Goal: Information Seeking & Learning: Learn about a topic

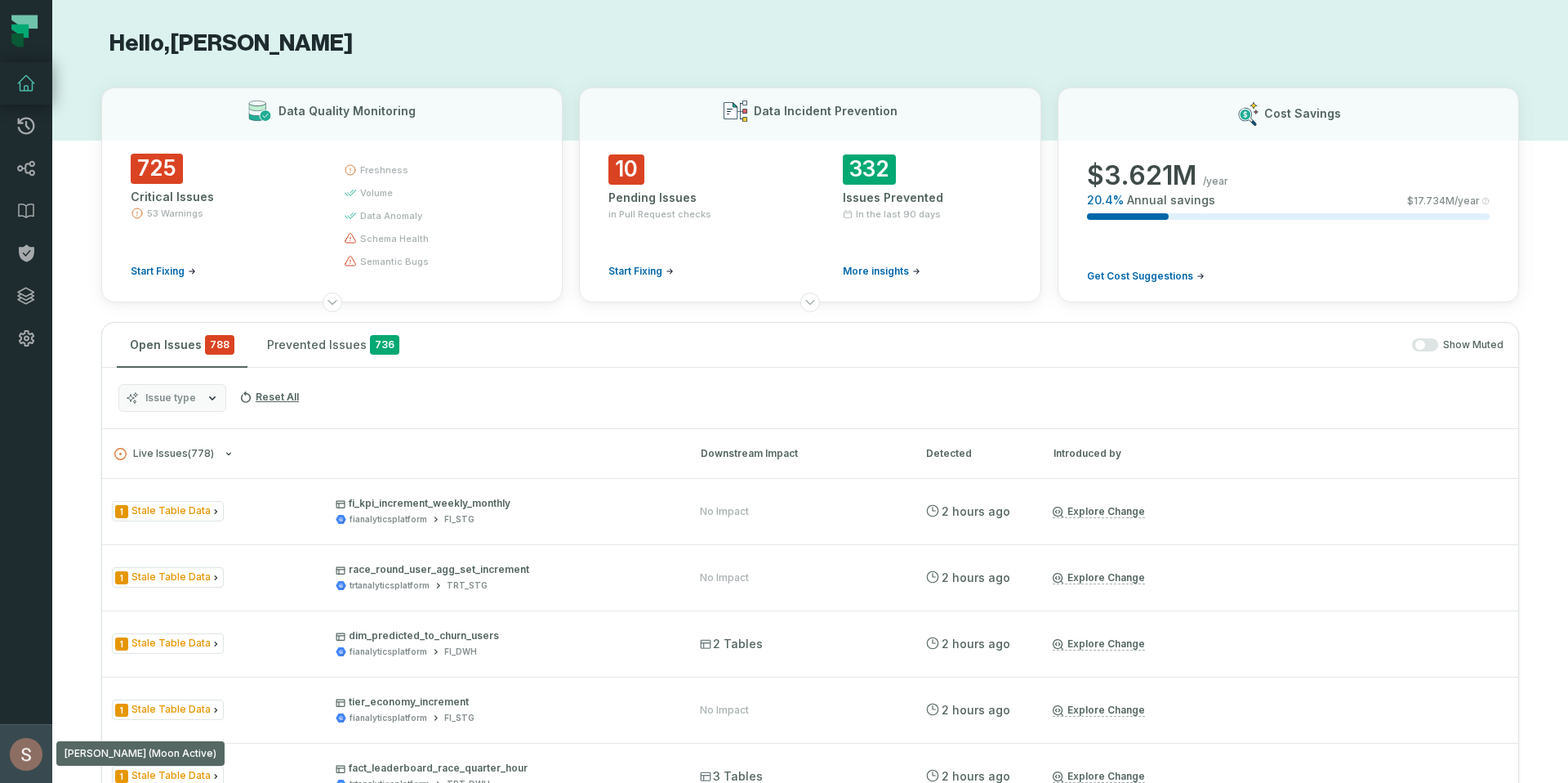
click at [6, 771] on button "[PERSON_NAME] (Moon Active) [EMAIL_ADDRESS][DOMAIN_NAME]" at bounding box center [26, 752] width 52 height 58
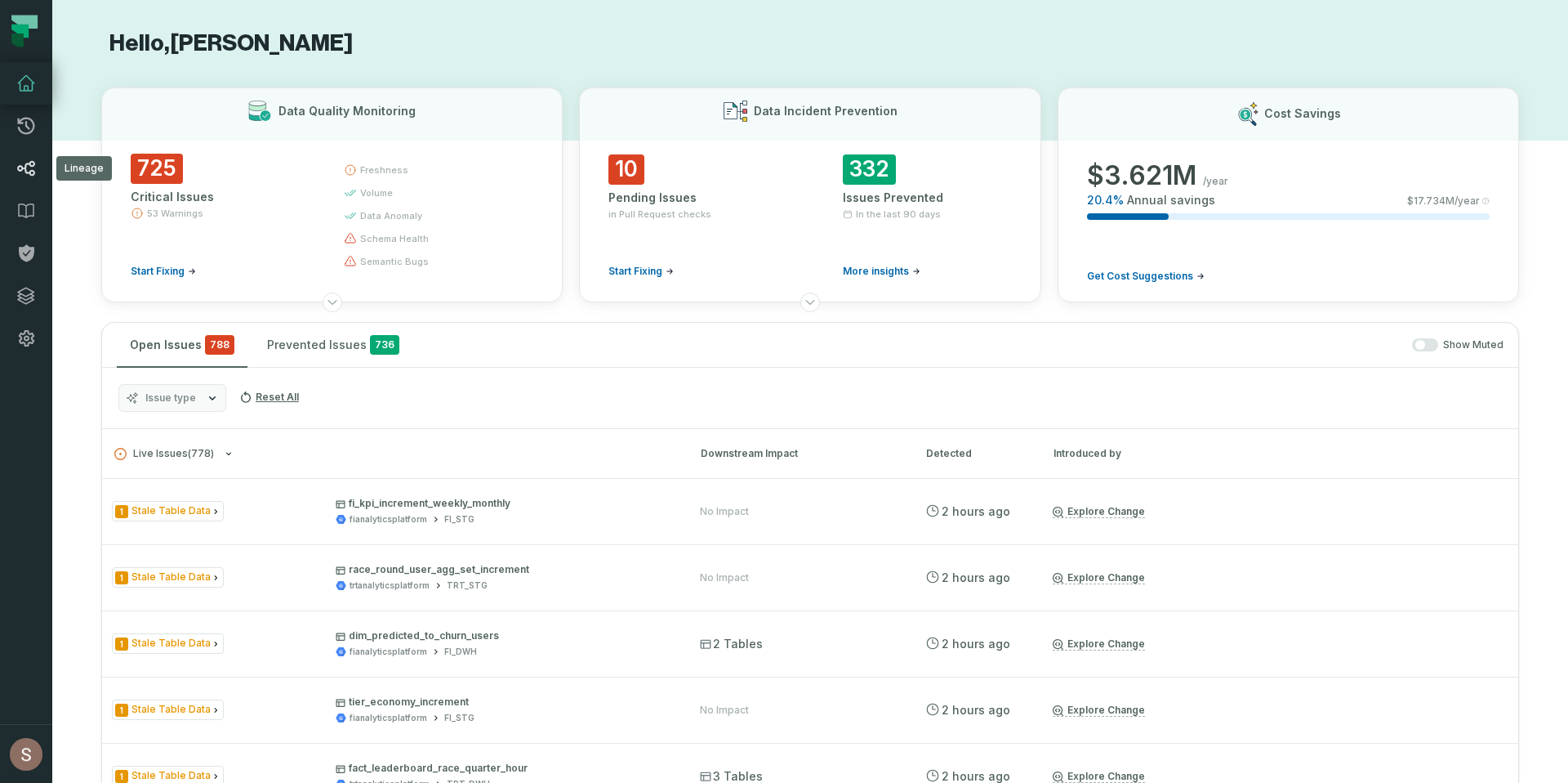
click at [32, 171] on icon at bounding box center [26, 168] width 19 height 19
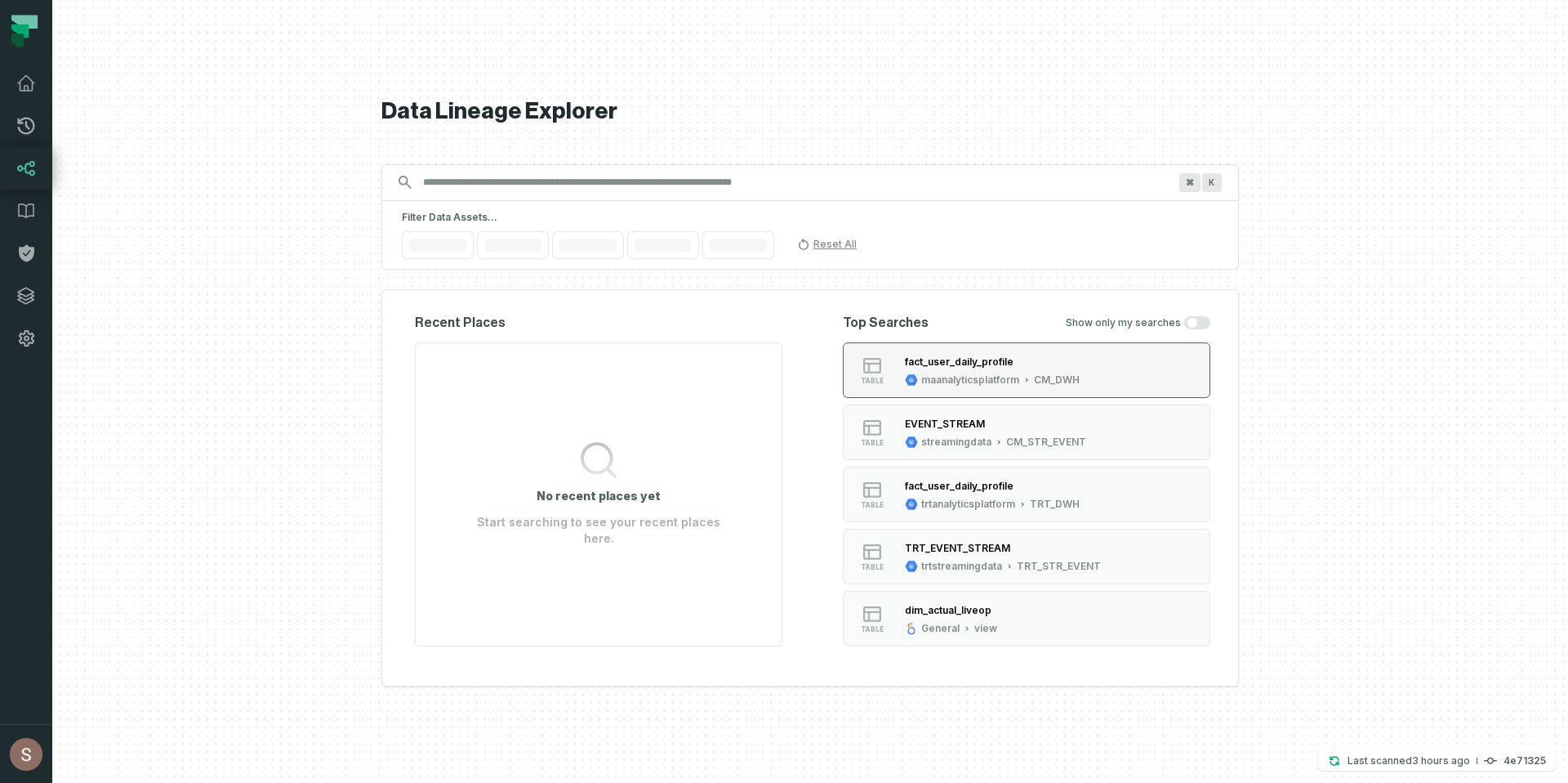
click at [1053, 371] on div "fact_user_daily_profile maanalyticsplatform CM_DWH" at bounding box center [992, 369] width 188 height 32
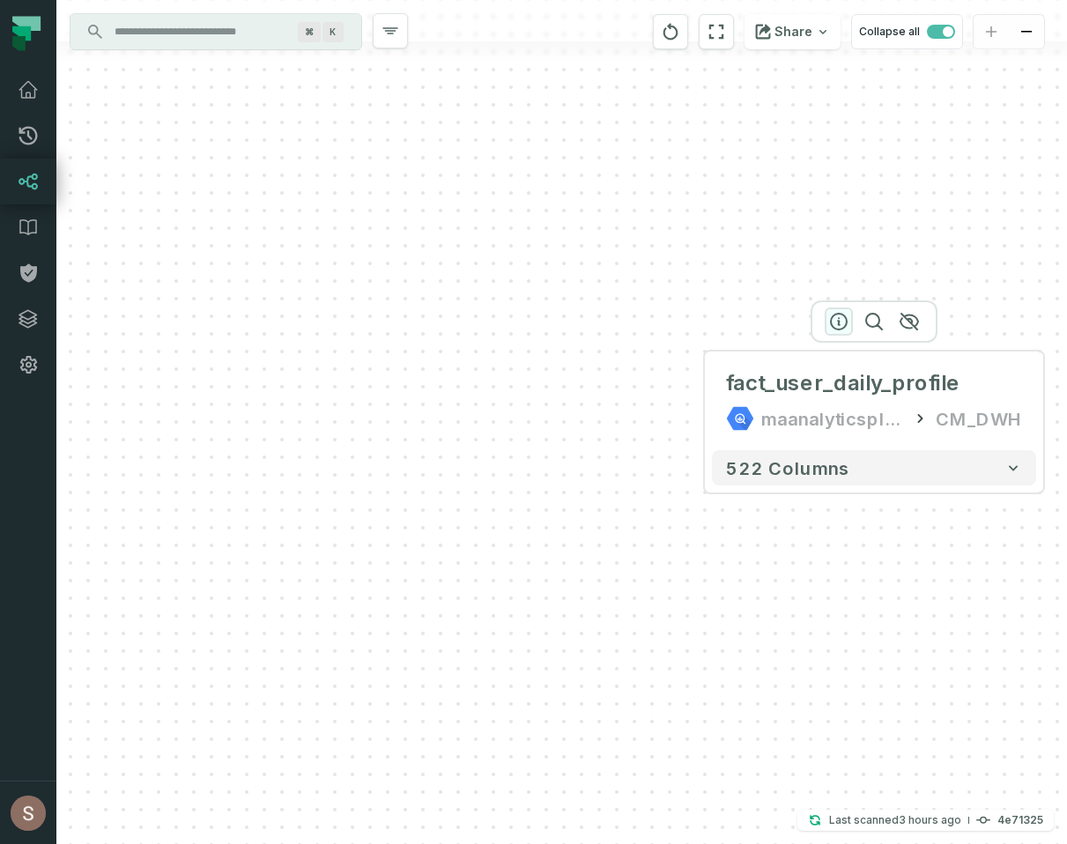
click at [835, 322] on icon "button" at bounding box center [838, 321] width 21 height 21
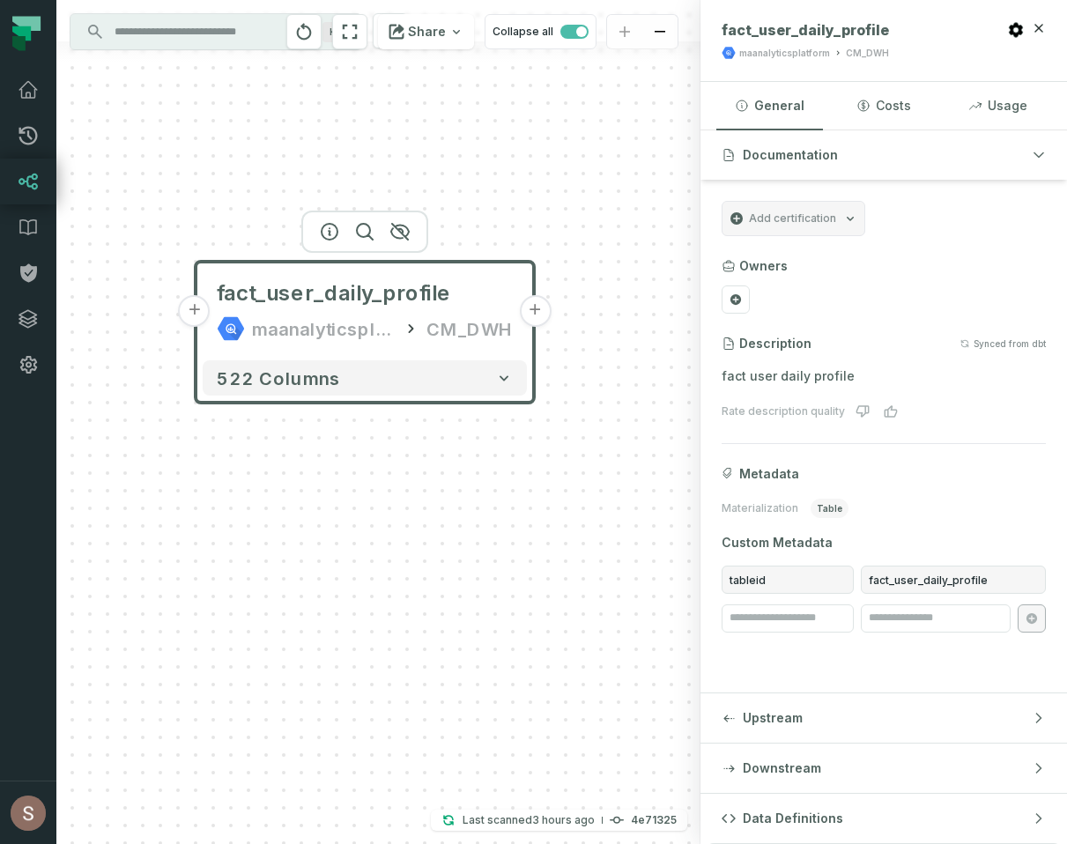
drag, startPoint x: 582, startPoint y: 607, endPoint x: 76, endPoint y: 524, distance: 513.2
click at [65, 522] on div "+ fact_user_daily_profile maanalyticsplatform CM_DWH + 522 columns" at bounding box center [378, 422] width 644 height 844
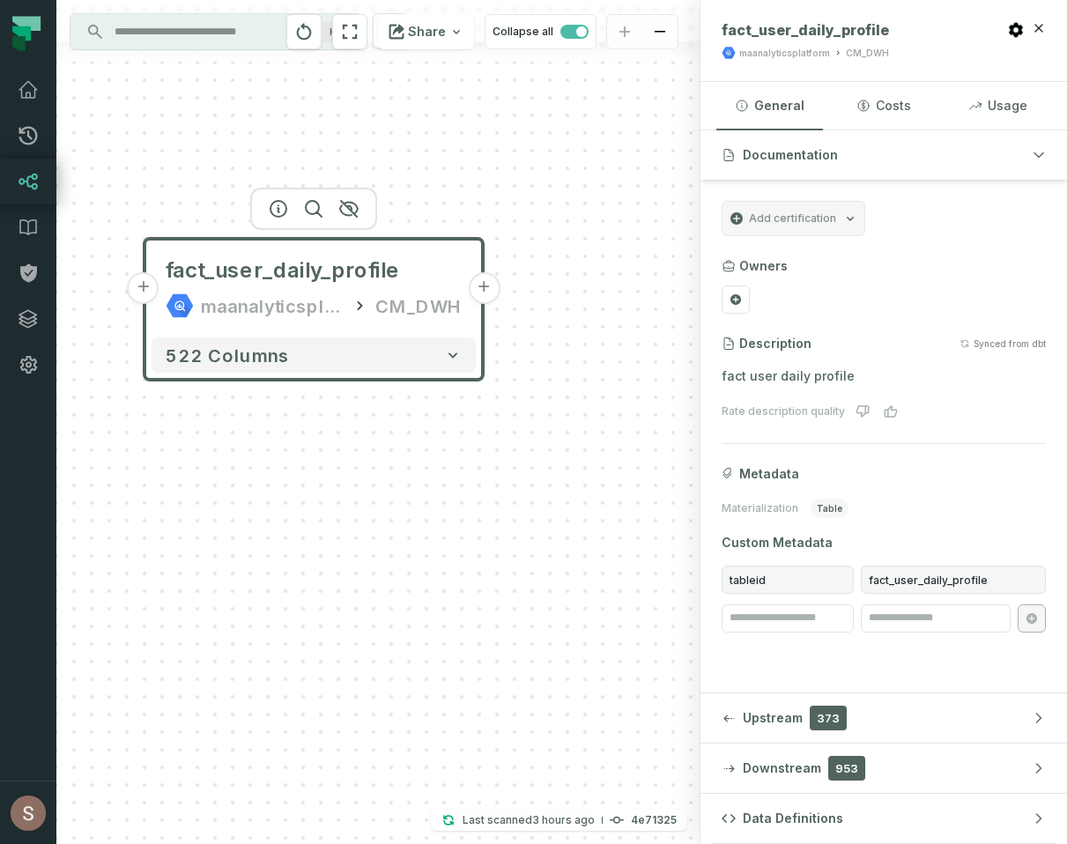
drag, startPoint x: 522, startPoint y: 556, endPoint x: 489, endPoint y: 513, distance: 54.6
click at [489, 513] on div "+ fact_user_daily_profile maanalyticsplatform CM_DWH + 522 columns" at bounding box center [378, 422] width 644 height 844
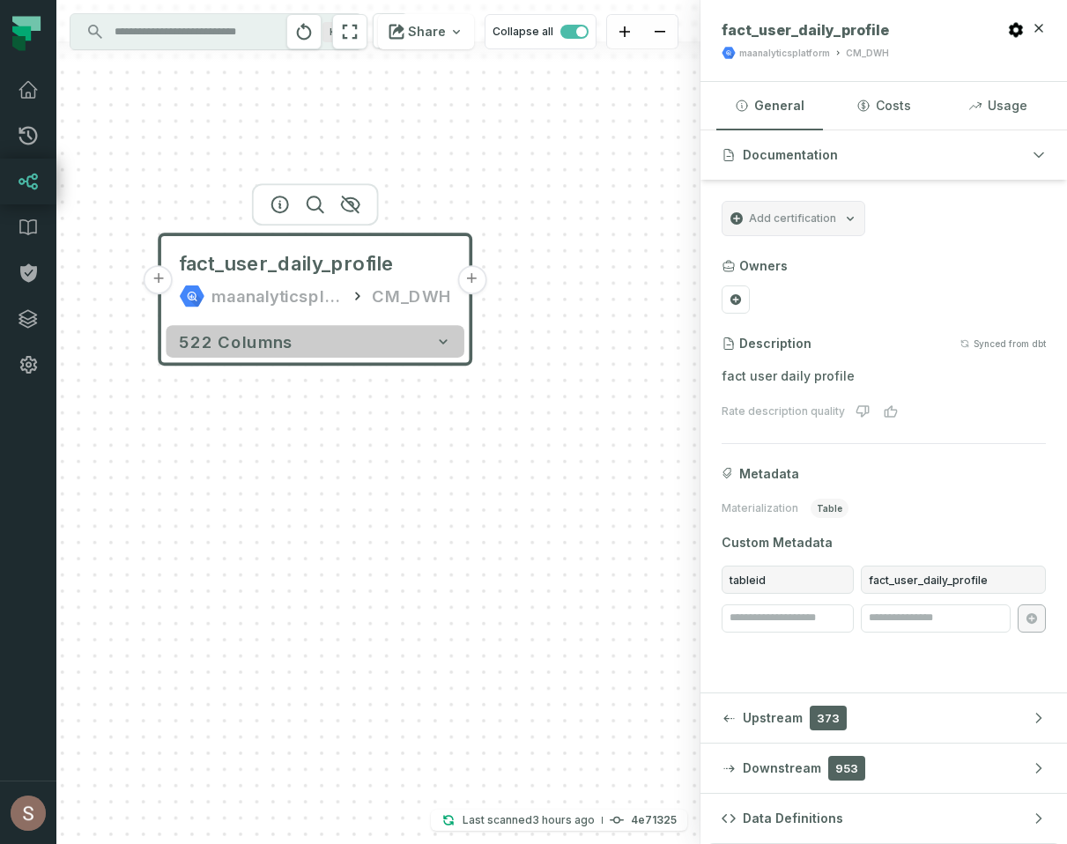
click at [223, 344] on span "522 columns" at bounding box center [236, 341] width 114 height 19
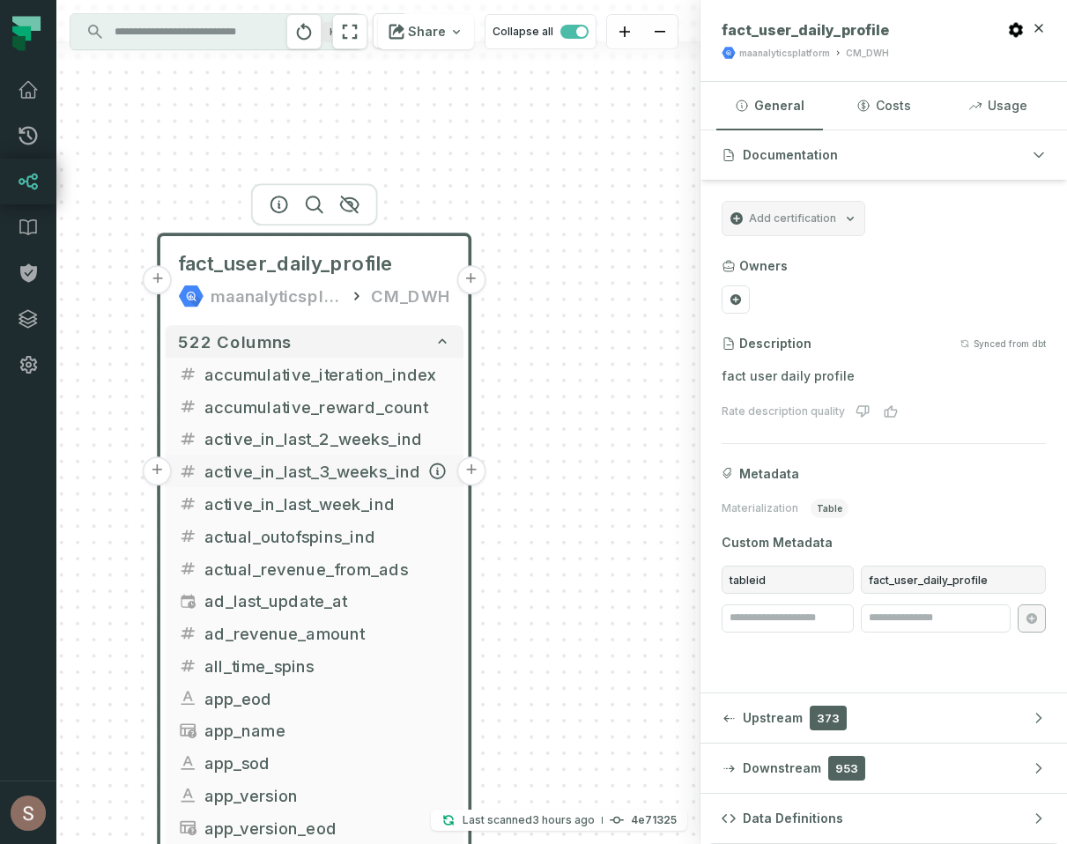
click at [275, 476] on span "active_in_last_3_weeks_ind" at bounding box center [327, 471] width 247 height 25
click at [308, 532] on span "actual_outofspins_ind" at bounding box center [327, 536] width 247 height 25
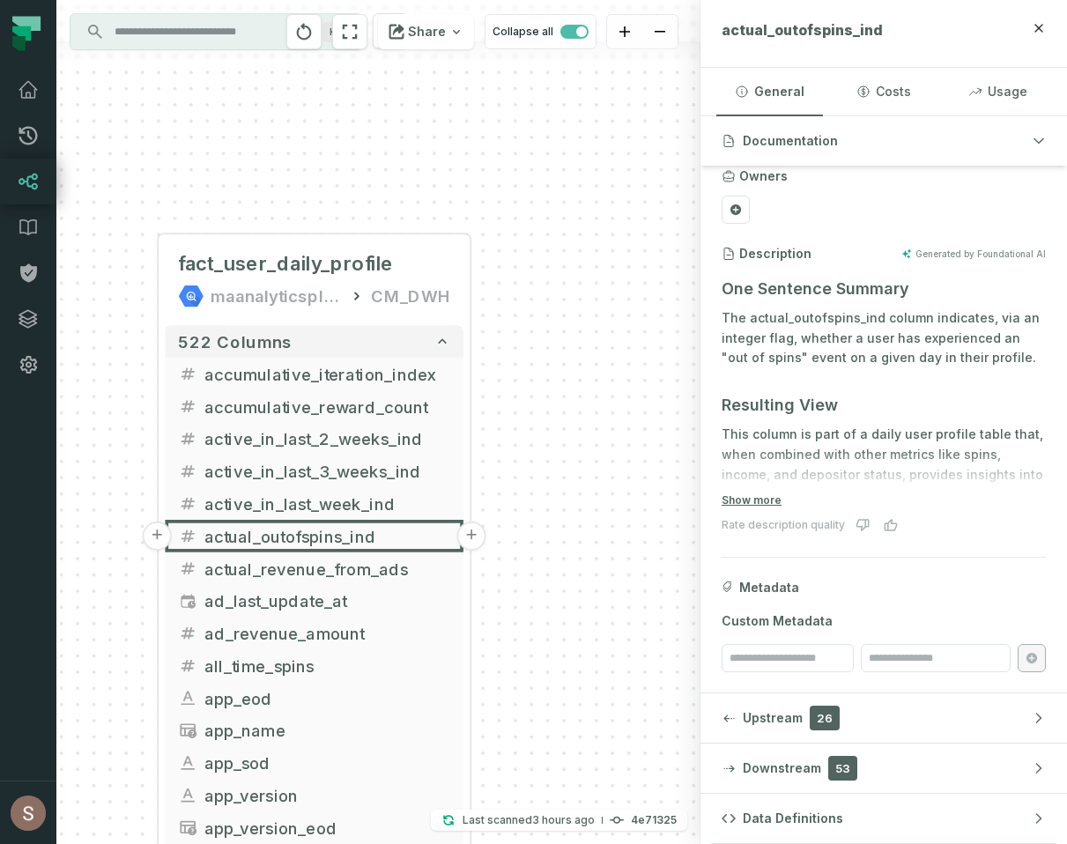
scroll to position [20, 0]
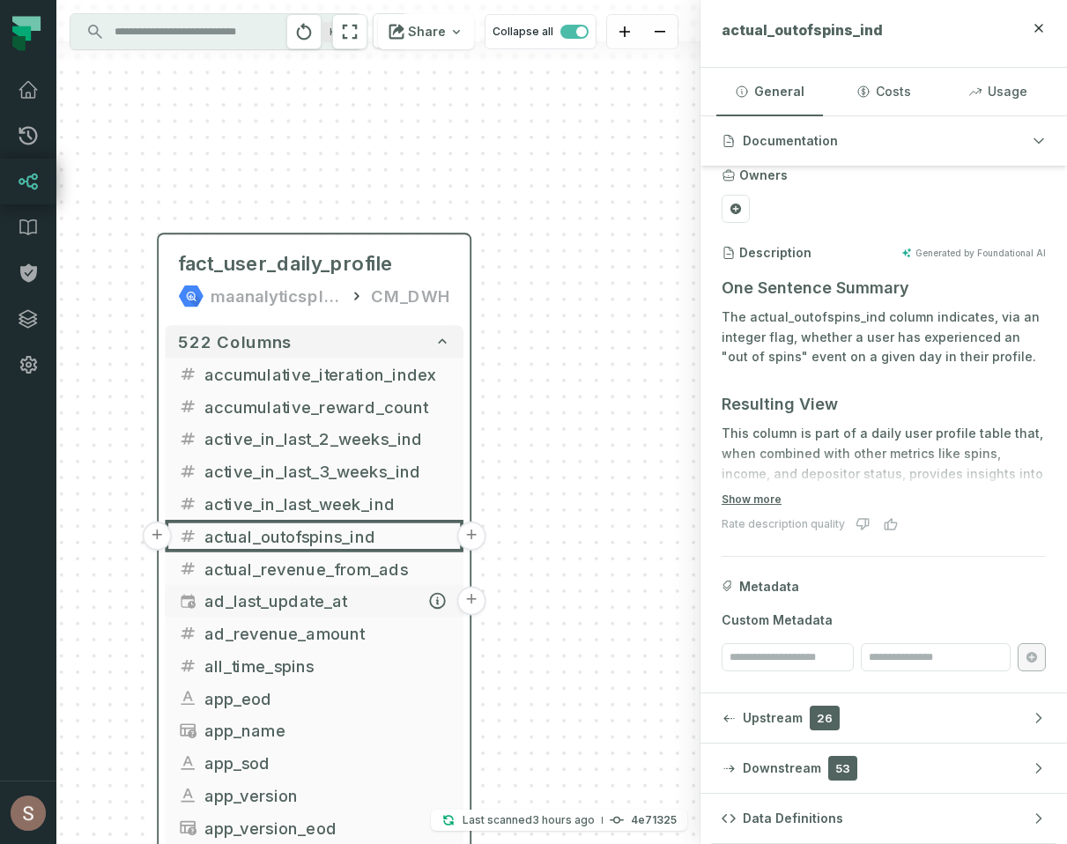
click at [341, 603] on span "ad_last_update_at" at bounding box center [327, 600] width 247 height 25
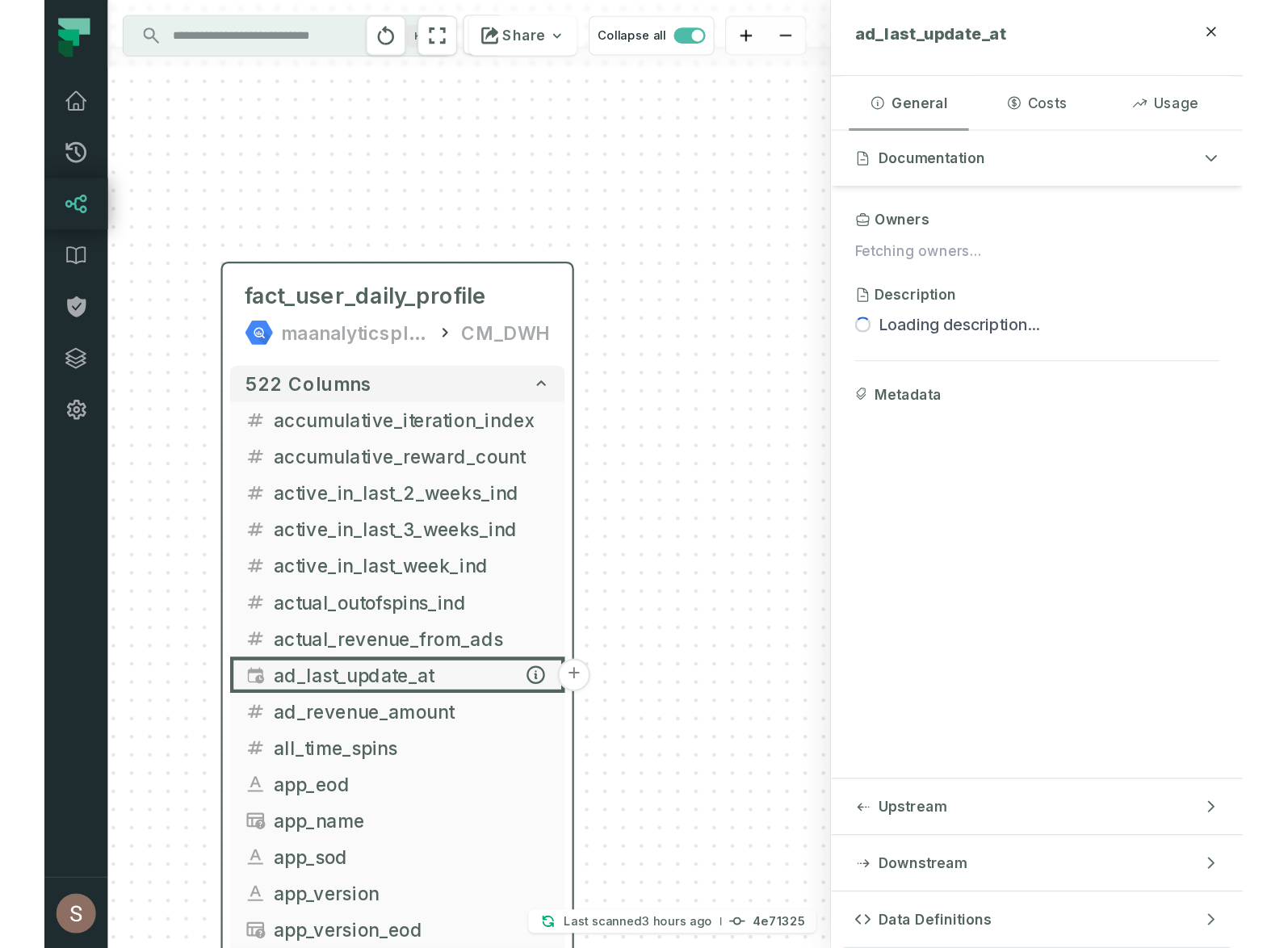
scroll to position [0, 0]
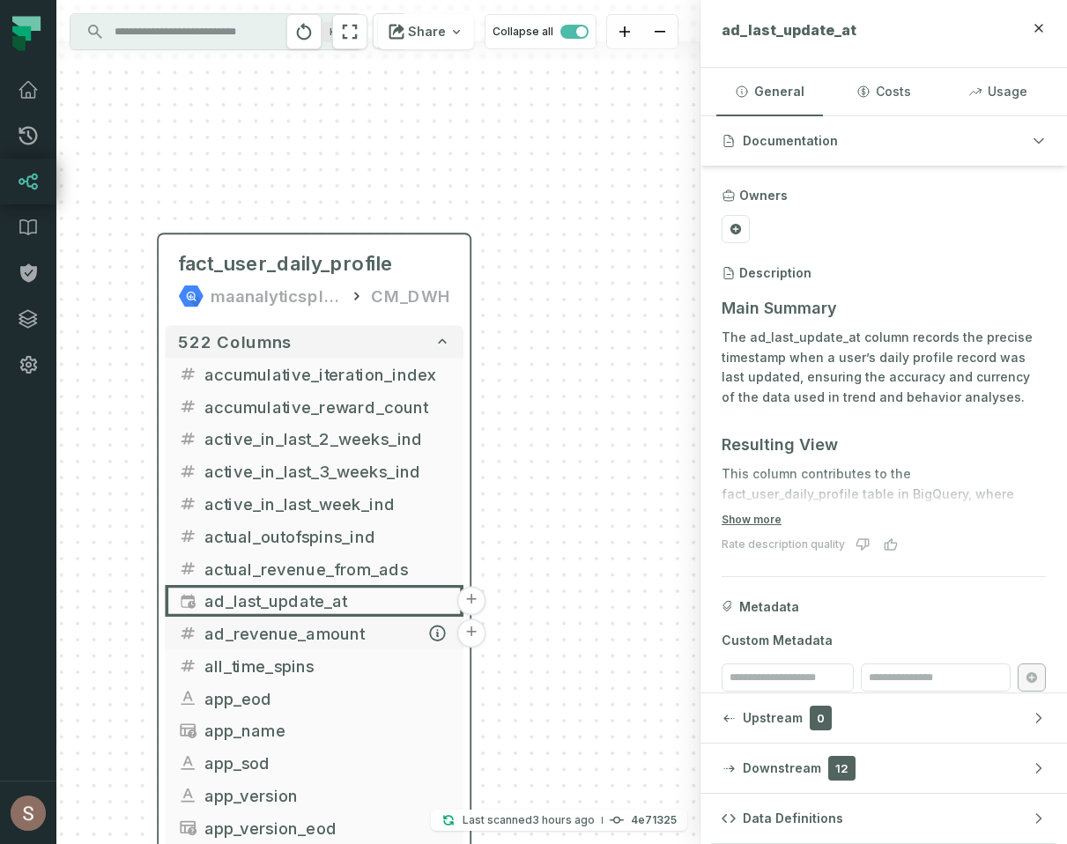
click at [311, 638] on span "ad_revenue_amount" at bounding box center [327, 633] width 247 height 25
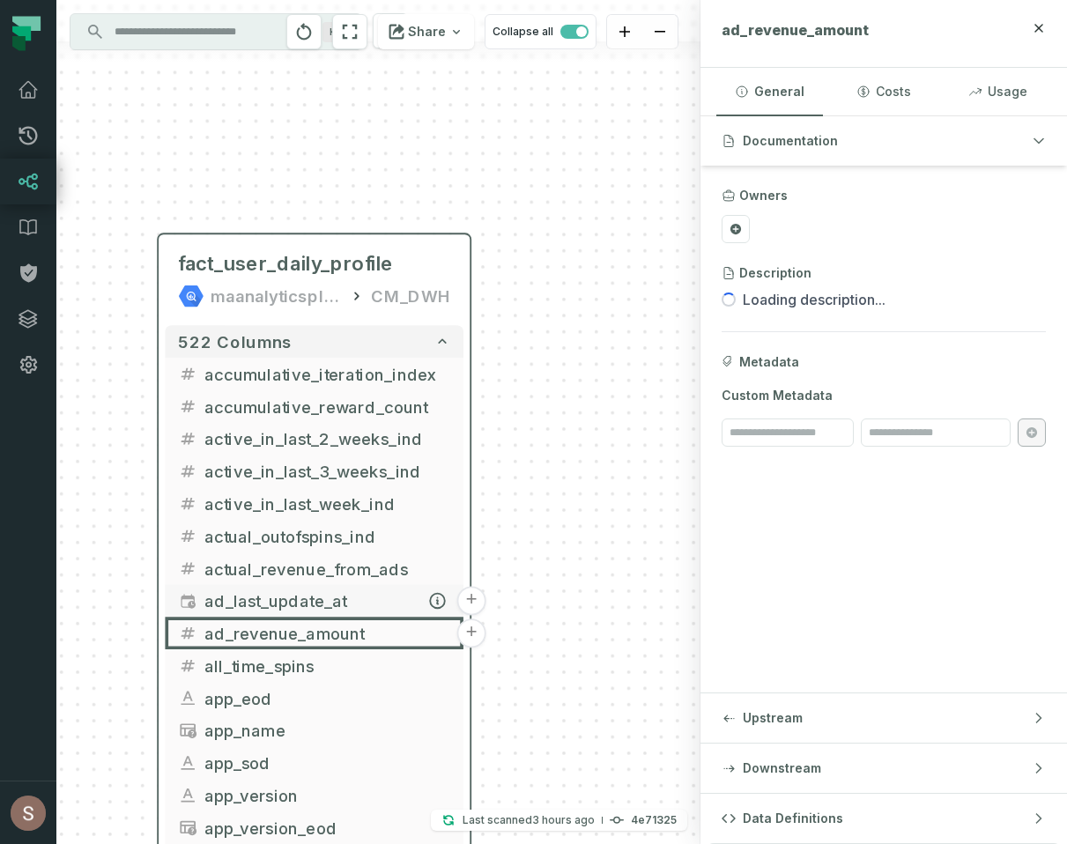
click at [317, 597] on span "ad_last_update_at" at bounding box center [327, 600] width 247 height 25
